Goal: Task Accomplishment & Management: Use online tool/utility

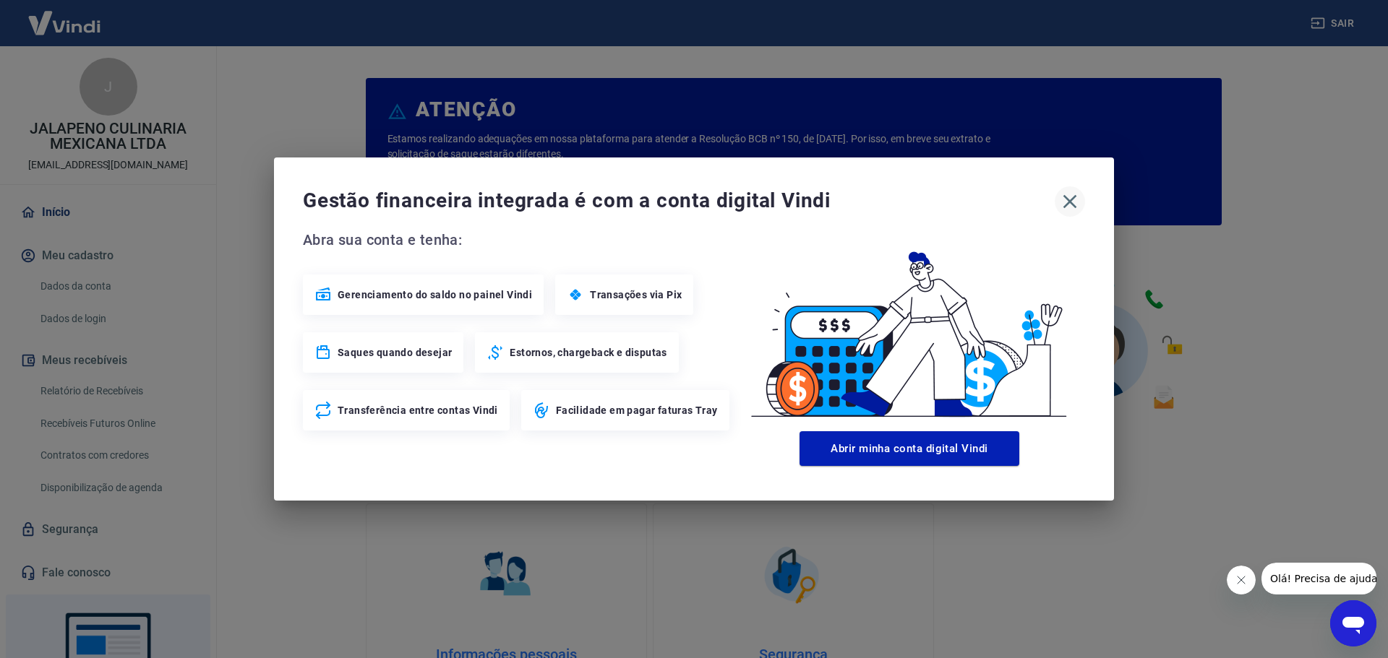
click at [1072, 203] on icon "button" at bounding box center [1069, 201] width 23 height 23
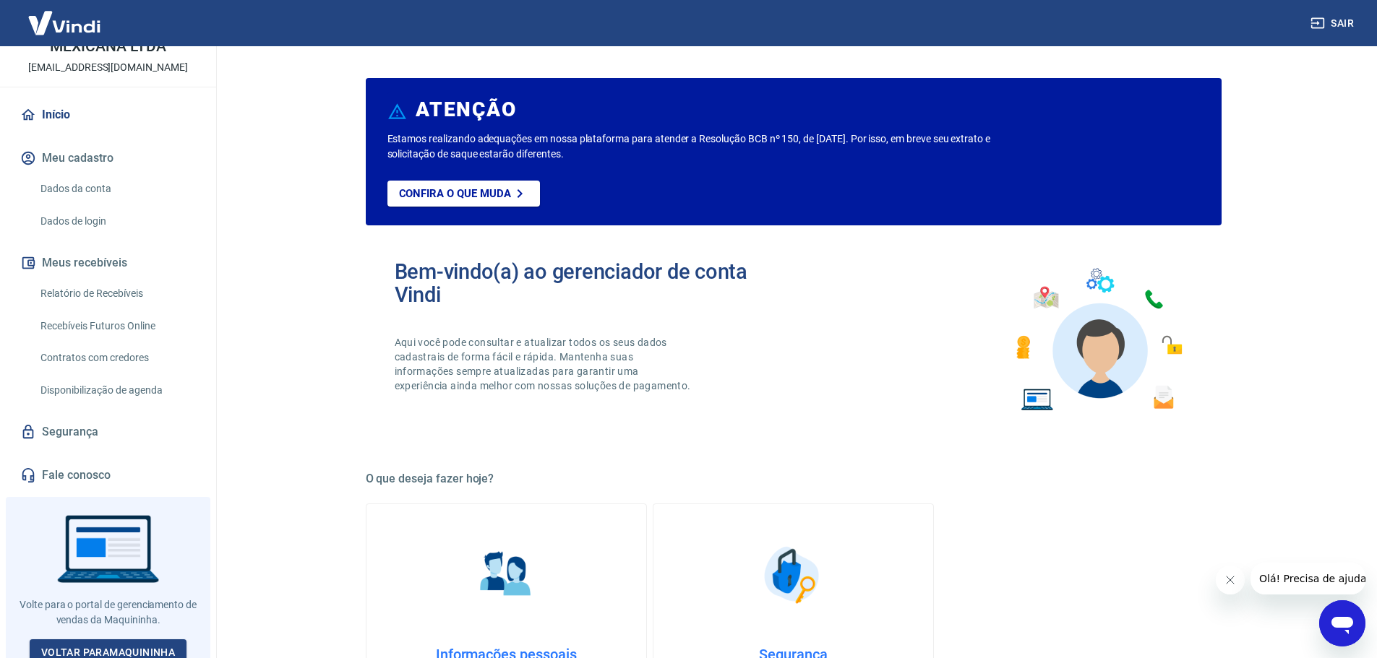
scroll to position [106, 0]
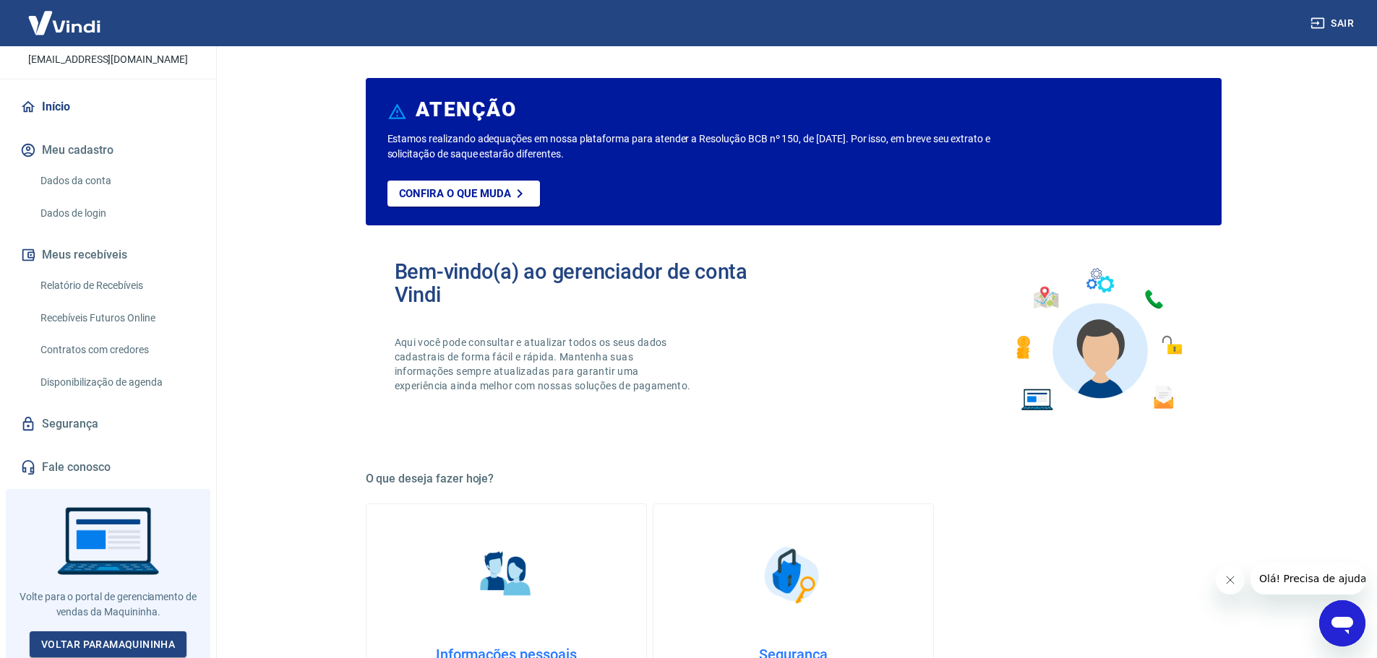
click at [124, 288] on link "Relatório de Recebíveis" at bounding box center [117, 286] width 164 height 30
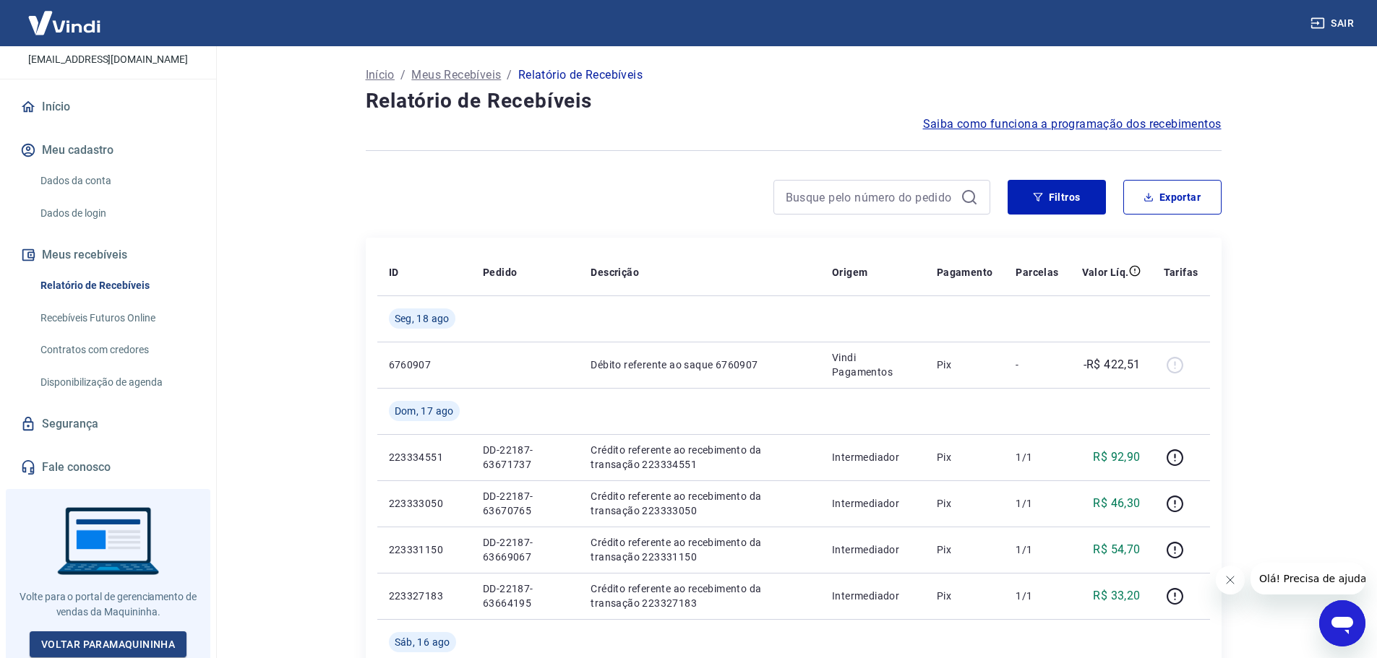
click at [1233, 590] on button "Fechar mensagem da empresa" at bounding box center [1229, 580] width 29 height 29
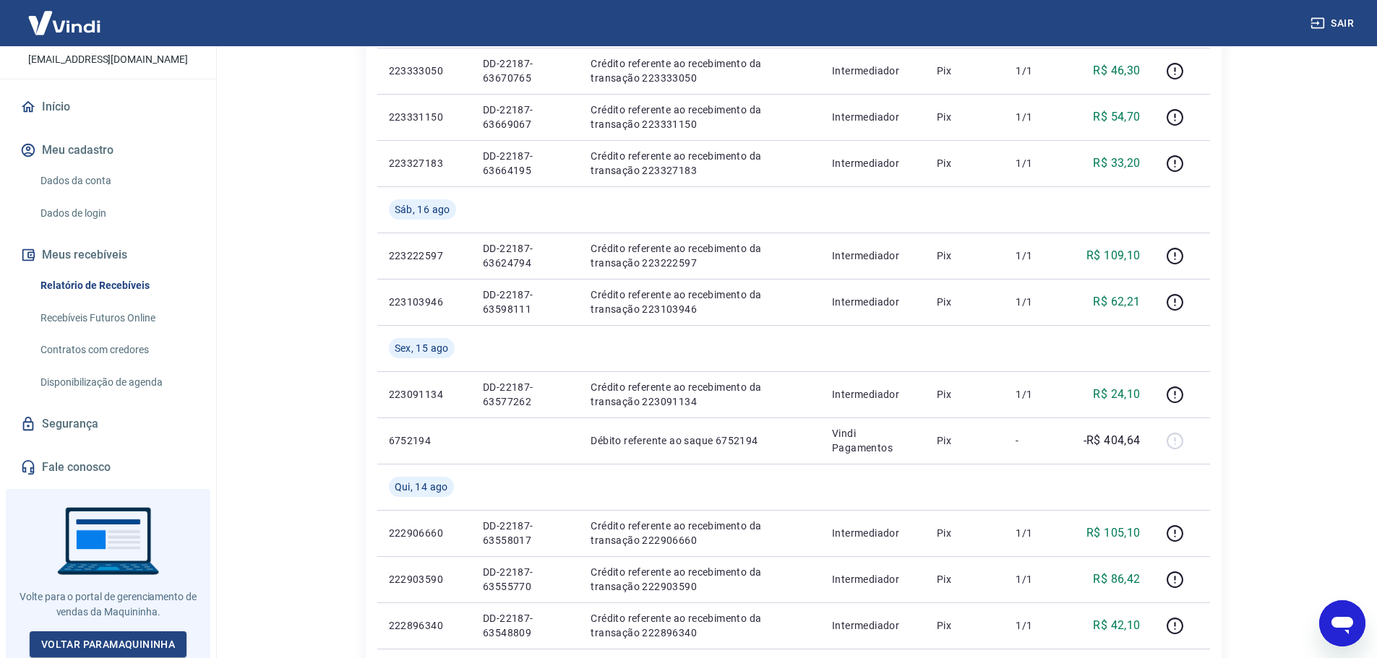
scroll to position [145, 0]
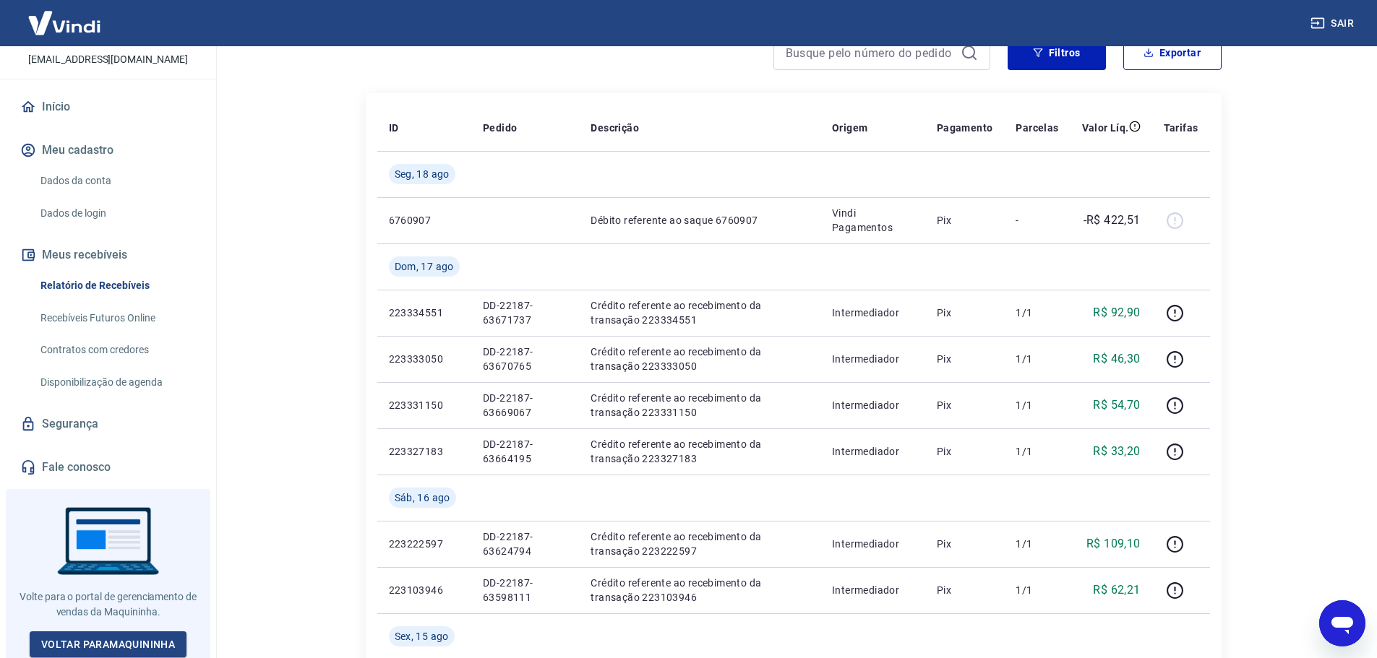
click at [90, 317] on link "Recebíveis Futuros Online" at bounding box center [117, 319] width 164 height 30
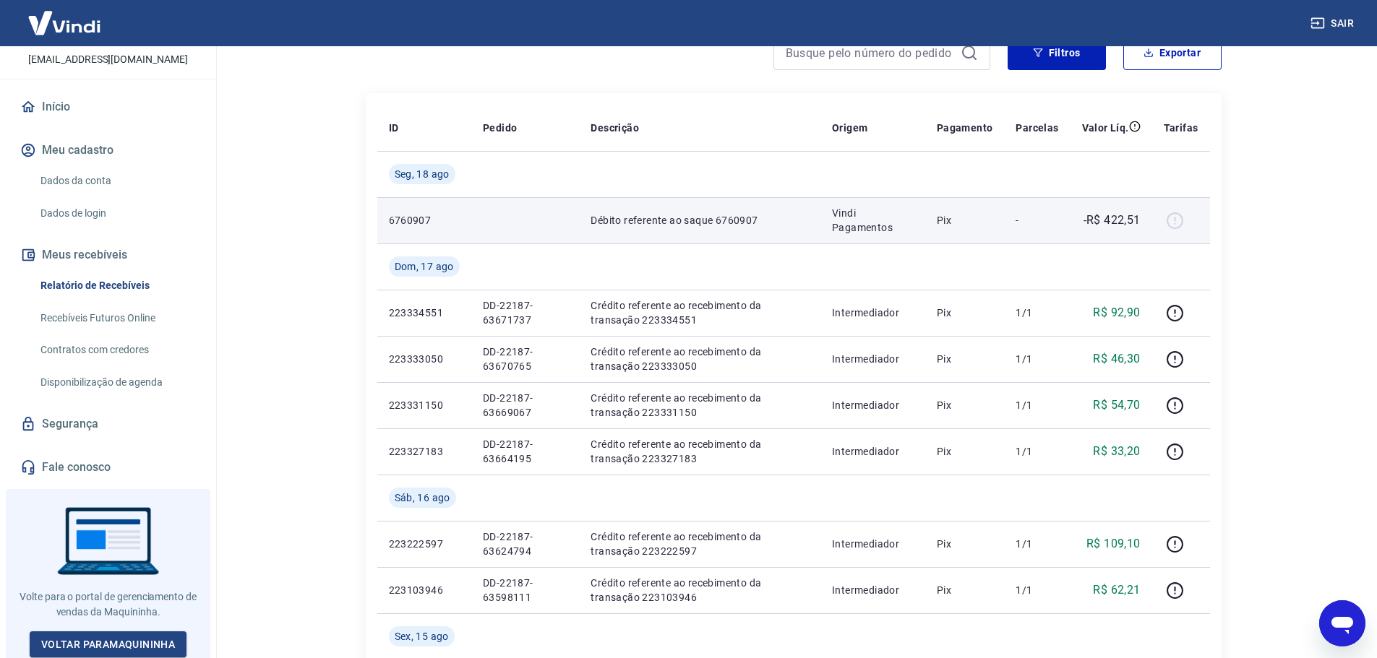
scroll to position [0, 0]
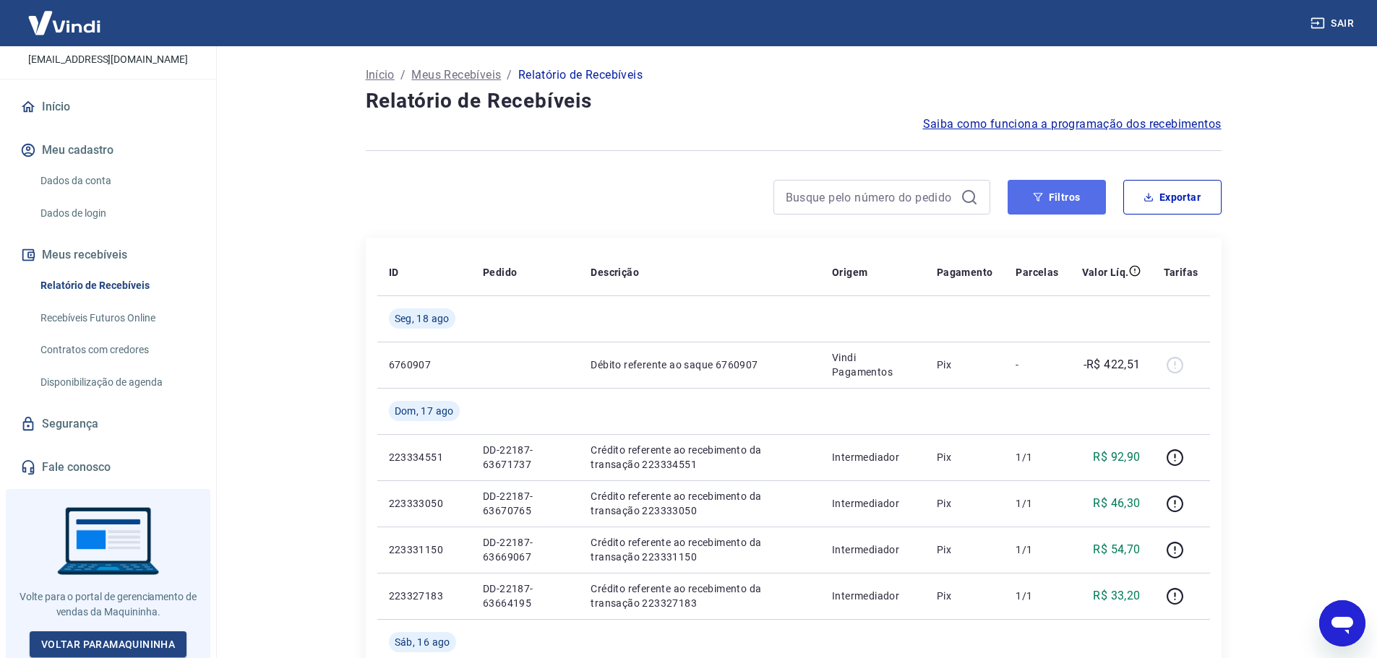
click at [1034, 191] on button "Filtros" at bounding box center [1056, 197] width 98 height 35
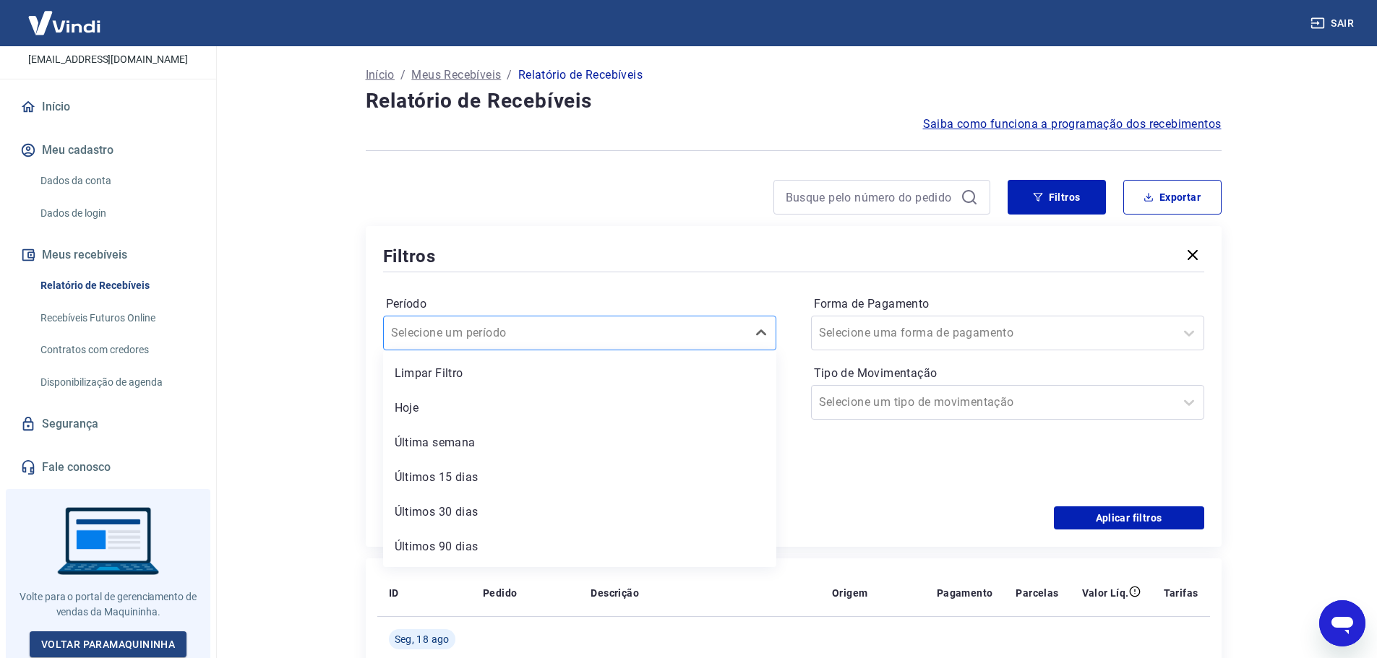
click at [604, 331] on div at bounding box center [565, 333] width 348 height 20
click at [478, 415] on div "Hoje" at bounding box center [579, 408] width 393 height 29
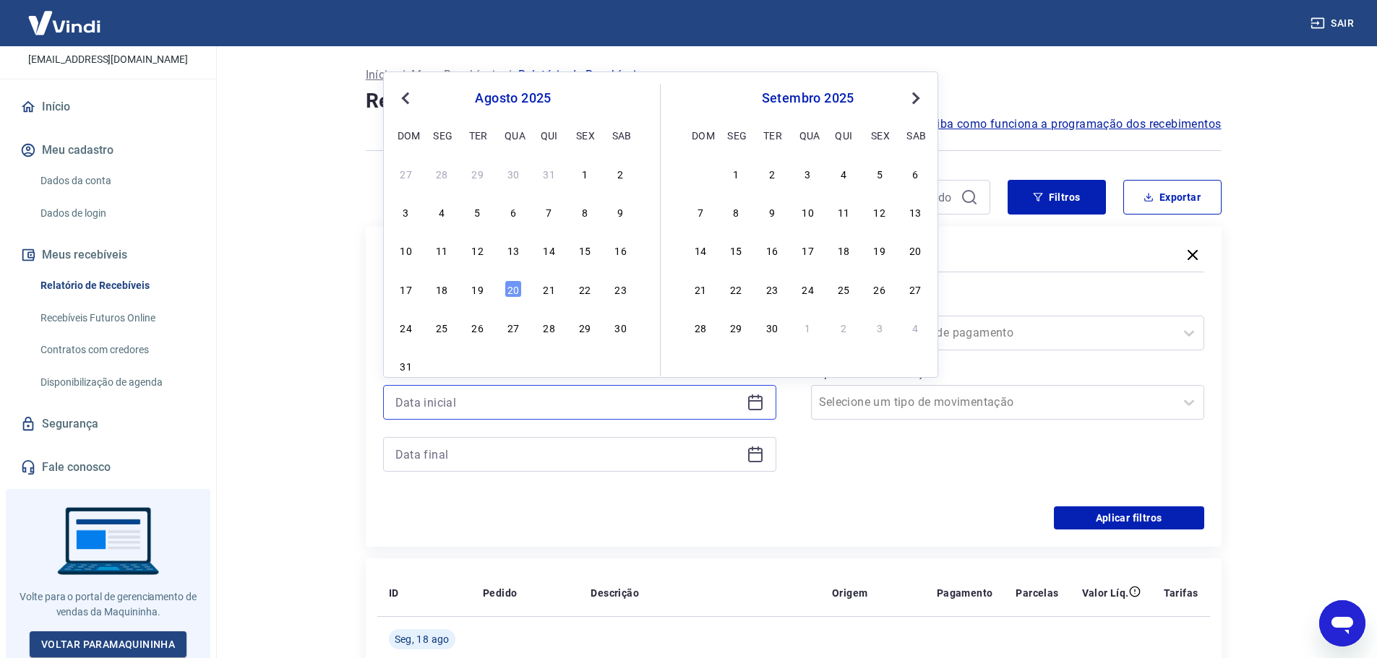
click at [433, 406] on input at bounding box center [567, 403] width 345 height 22
click at [452, 402] on input at bounding box center [567, 403] width 345 height 22
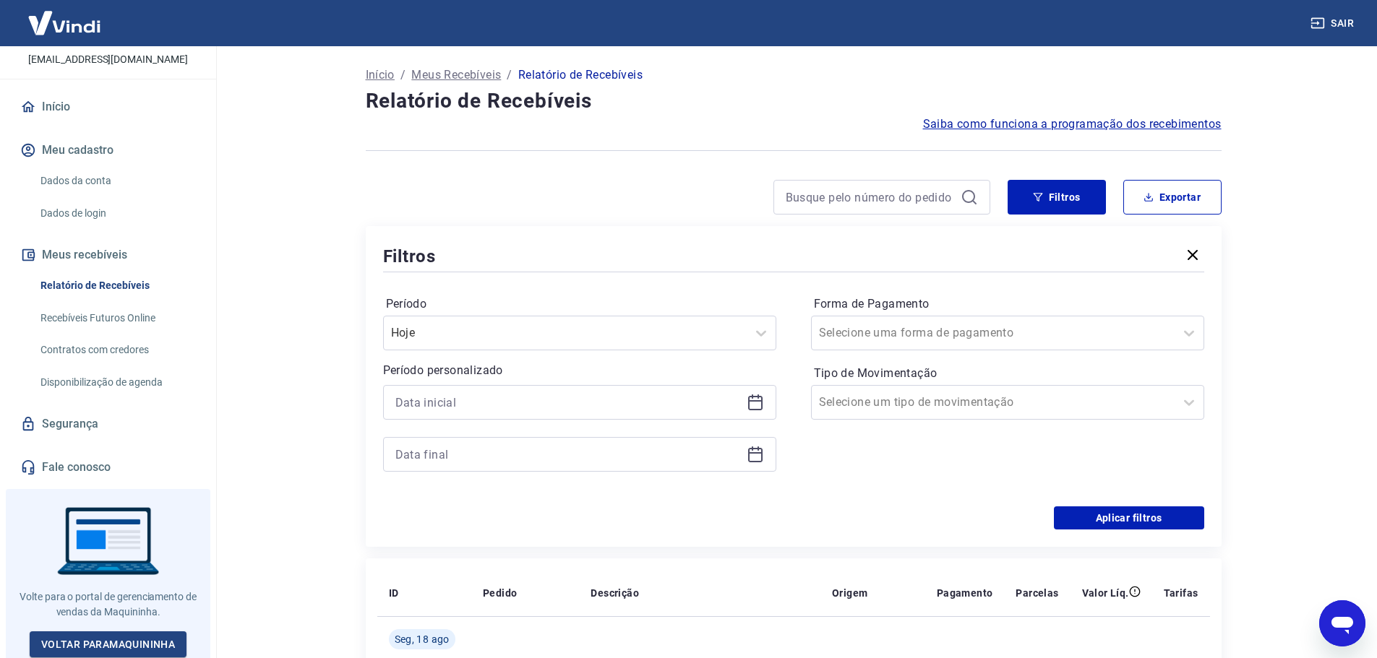
click at [863, 444] on div "Forma de Pagamento Selecione uma forma de pagamento Tipo de Movimentação Seleci…" at bounding box center [1007, 391] width 393 height 197
click at [951, 332] on div at bounding box center [993, 333] width 348 height 20
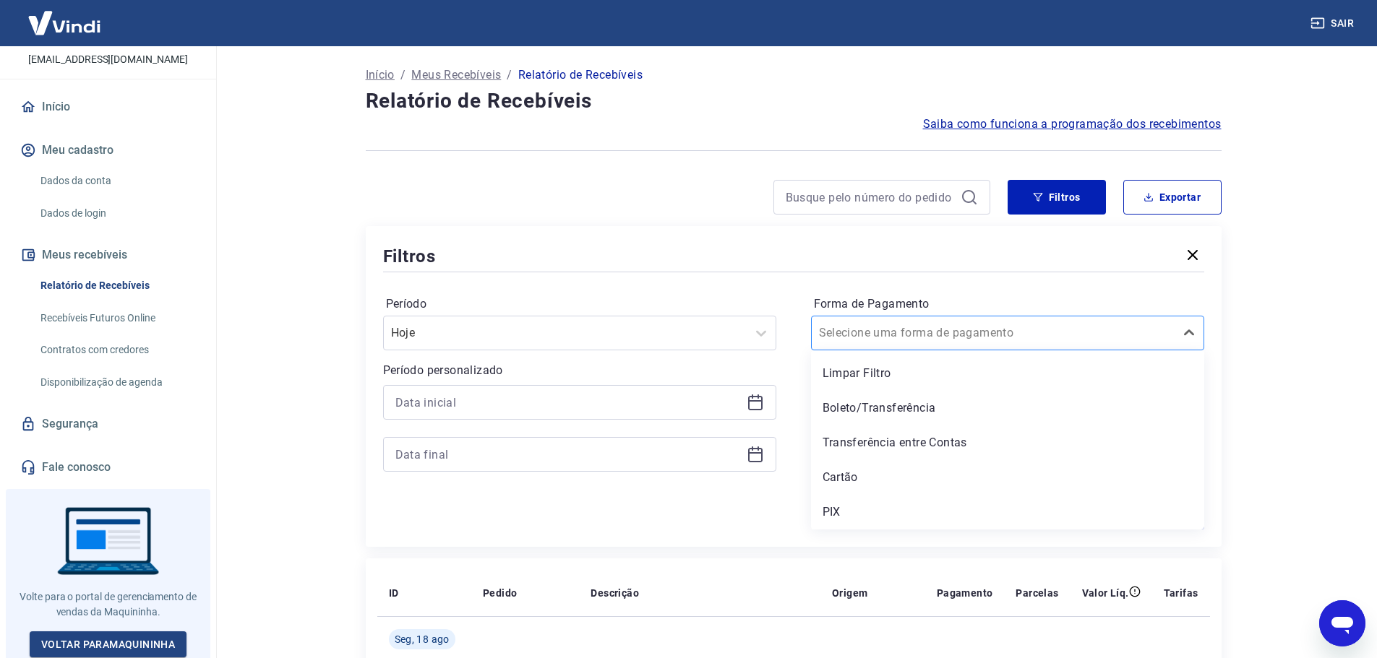
click at [950, 338] on input "Forma de Pagamento" at bounding box center [892, 332] width 146 height 17
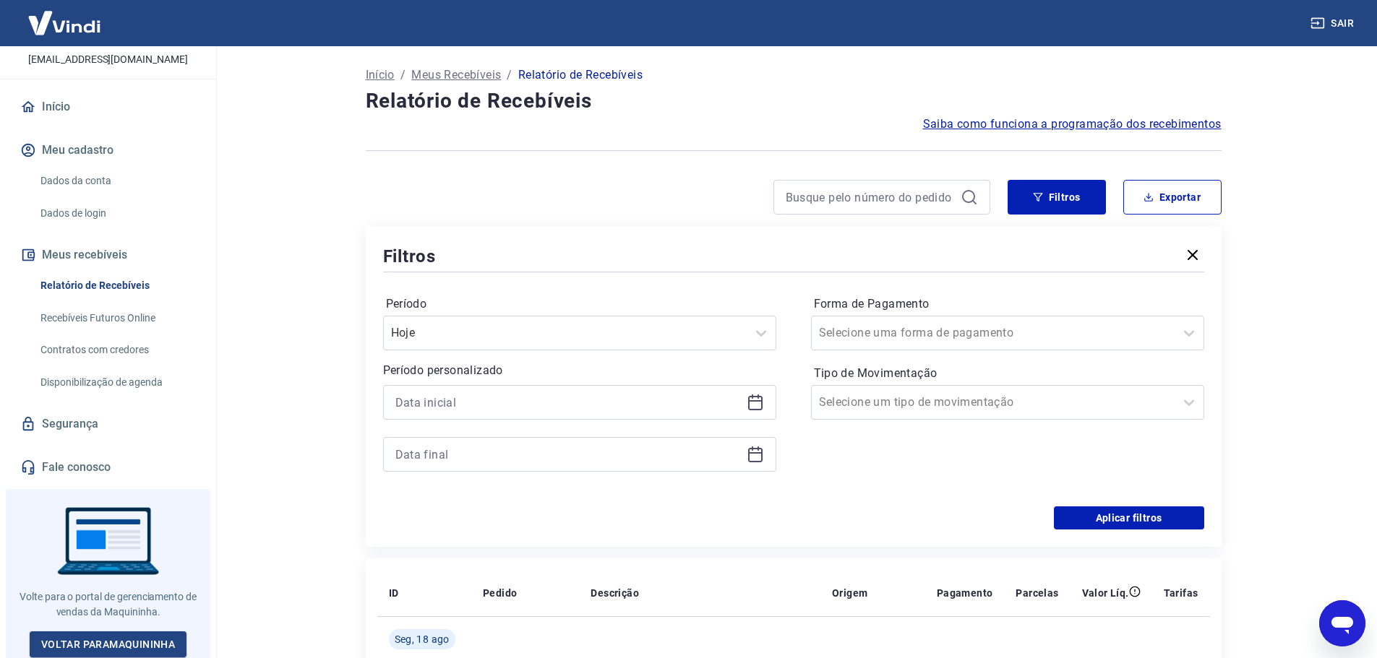
click at [1127, 289] on div "Período Hoje Período personalizado Forma de Pagamento Selecione uma forma de pa…" at bounding box center [793, 390] width 821 height 231
click at [1123, 520] on button "Aplicar filtros" at bounding box center [1129, 518] width 150 height 23
